Goal: Task Accomplishment & Management: Use online tool/utility

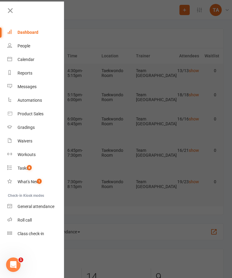
click at [26, 216] on link "Roll call" at bounding box center [35, 220] width 57 height 14
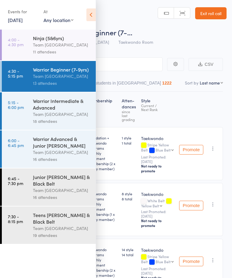
click at [66, 107] on div "Warrior Intermediate & Advanced" at bounding box center [62, 104] width 58 height 13
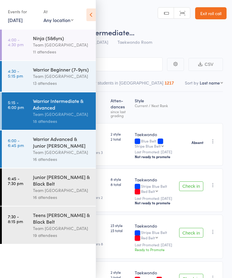
click at [94, 11] on icon at bounding box center [90, 14] width 9 height 13
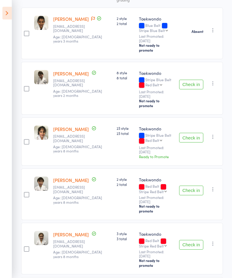
scroll to position [116, 0]
click at [190, 186] on button "Check in" at bounding box center [191, 191] width 24 height 10
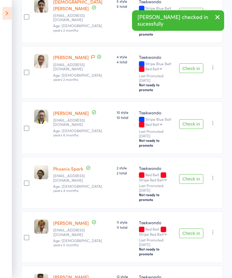
scroll to position [613, 0]
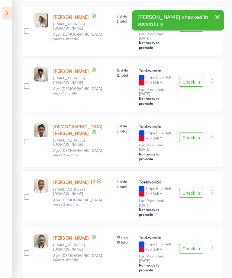
click at [194, 188] on button "Check in" at bounding box center [191, 193] width 24 height 10
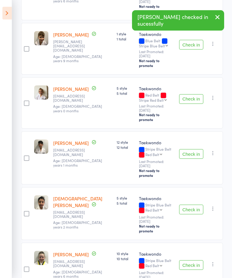
scroll to position [425, 0]
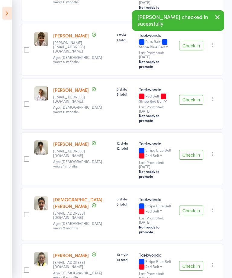
click at [198, 150] on button "Check in" at bounding box center [191, 155] width 24 height 10
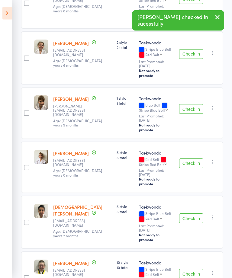
click at [196, 104] on button "Check in" at bounding box center [191, 109] width 24 height 10
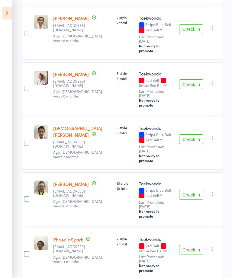
scroll to position [386, 0]
click at [191, 190] on button "Check in" at bounding box center [191, 195] width 24 height 10
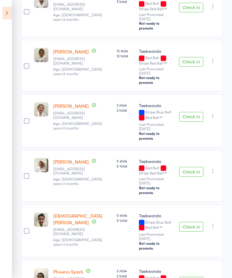
scroll to position [301, 0]
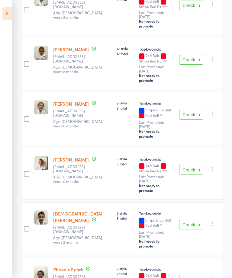
click at [193, 275] on button "Check in" at bounding box center [191, 280] width 24 height 10
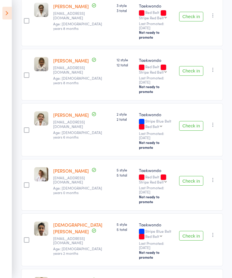
scroll to position [290, 0]
click at [192, 66] on button "Check in" at bounding box center [191, 71] width 24 height 10
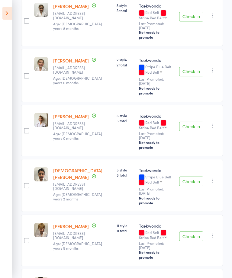
click at [191, 177] on button "Check in" at bounding box center [191, 182] width 24 height 10
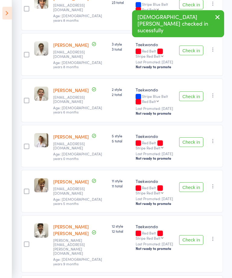
scroll to position [228, 0]
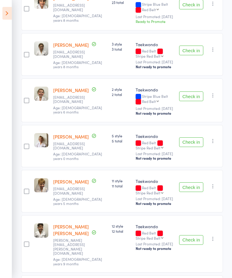
click at [189, 237] on button "Check in" at bounding box center [191, 240] width 24 height 10
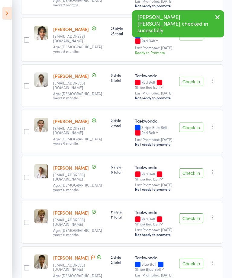
scroll to position [148, 0]
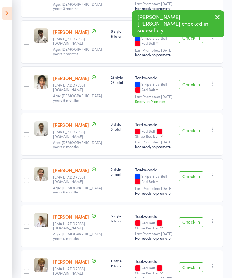
click at [192, 43] on button "Check in" at bounding box center [191, 38] width 24 height 10
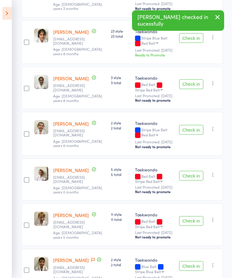
click at [190, 41] on button "Check in" at bounding box center [191, 38] width 24 height 10
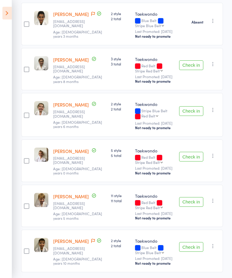
scroll to position [120, 0]
click at [190, 70] on button "Check in" at bounding box center [191, 65] width 24 height 10
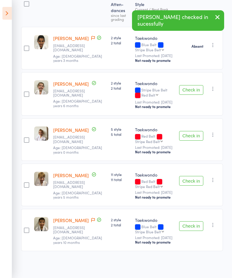
scroll to position [90, 0]
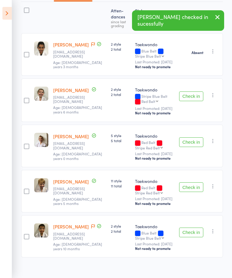
click at [190, 192] on button "Check in" at bounding box center [191, 187] width 24 height 10
